Goal: Navigation & Orientation: Find specific page/section

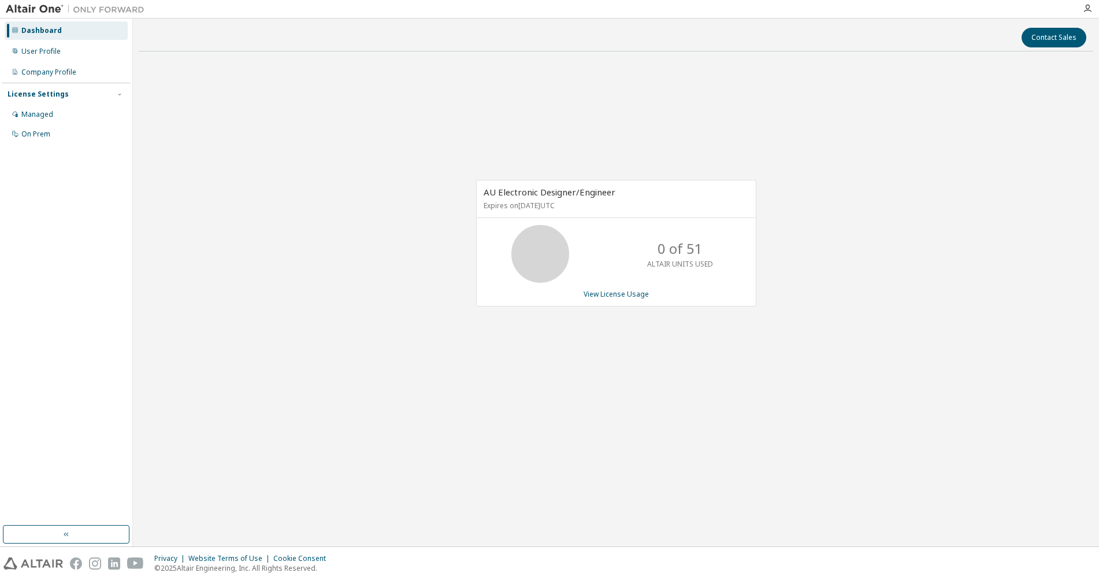
click at [31, 26] on div "Dashboard" at bounding box center [41, 30] width 40 height 9
